Goal: Task Accomplishment & Management: Use online tool/utility

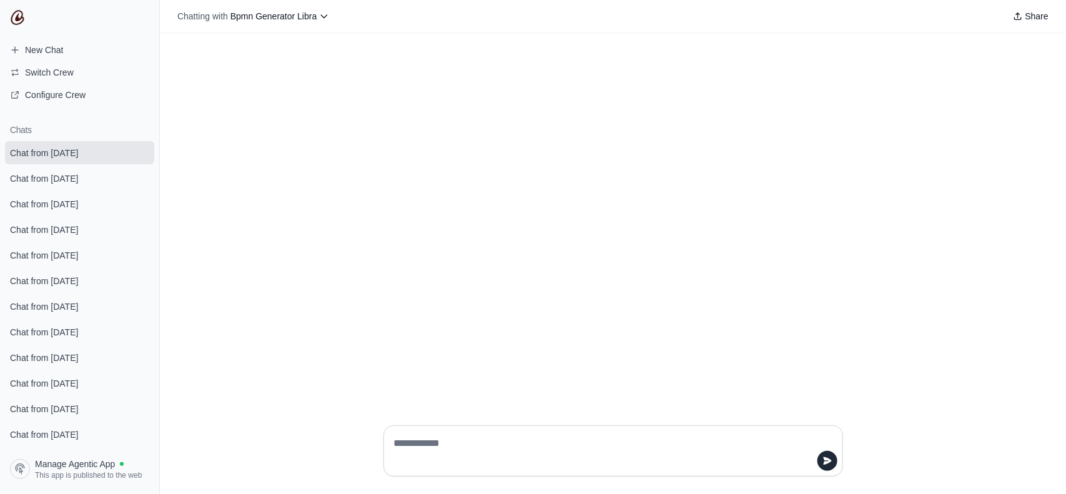
click at [503, 460] on textarea at bounding box center [610, 450] width 436 height 35
type textarea "**********"
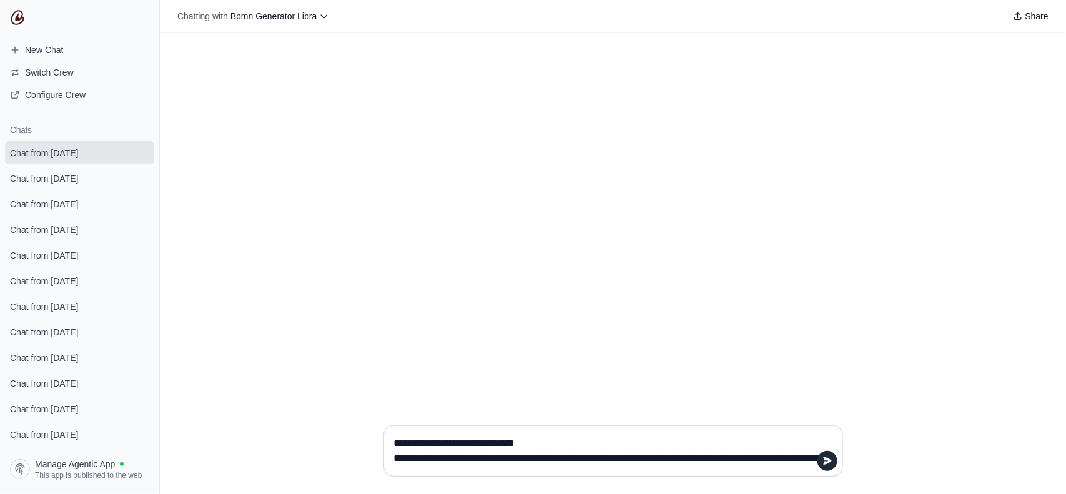
scroll to position [41, 0]
